Goal: Use online tool/utility: Use online tool/utility

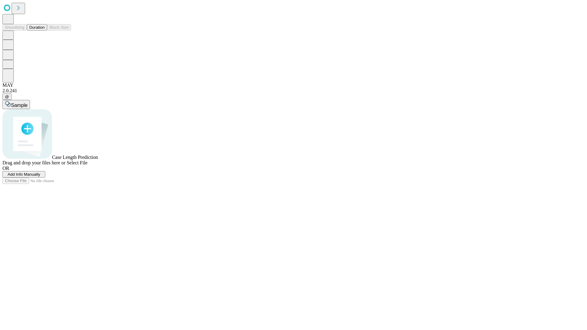
click at [45, 31] on button "Duration" at bounding box center [37, 27] width 20 height 6
click at [87, 165] on span "Select File" at bounding box center [77, 162] width 21 height 5
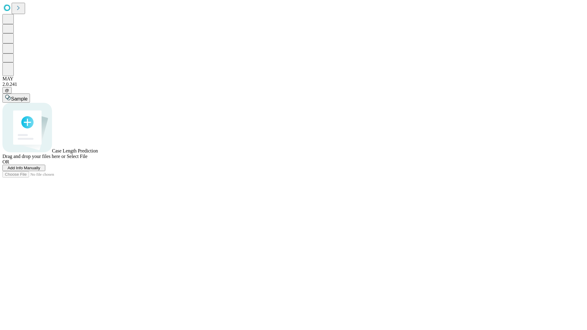
click at [87, 159] on span "Select File" at bounding box center [77, 156] width 21 height 5
